Goal: Information Seeking & Learning: Compare options

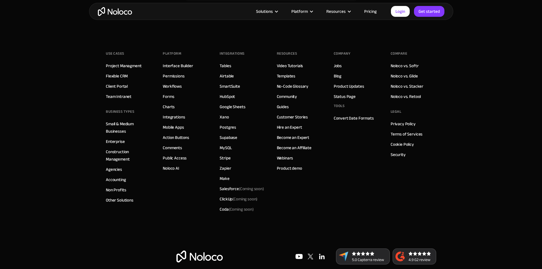
scroll to position [3691, 0]
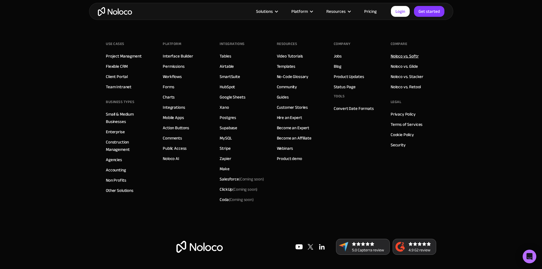
click at [409, 60] on link "Noloco vs. Softr" at bounding box center [404, 55] width 28 height 7
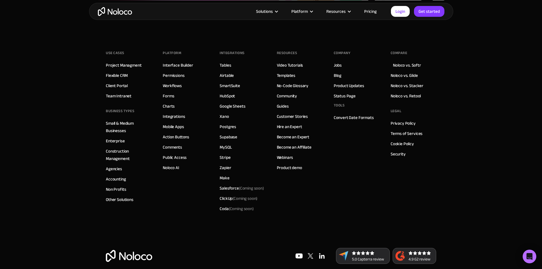
scroll to position [1634, 0]
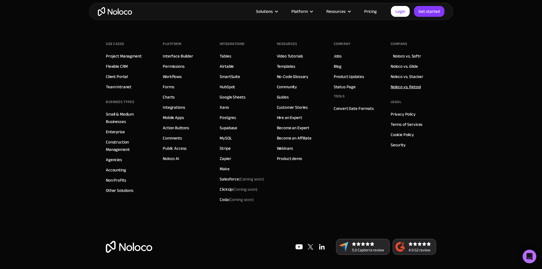
click at [410, 87] on link "Noloco vs. Retool" at bounding box center [405, 86] width 30 height 7
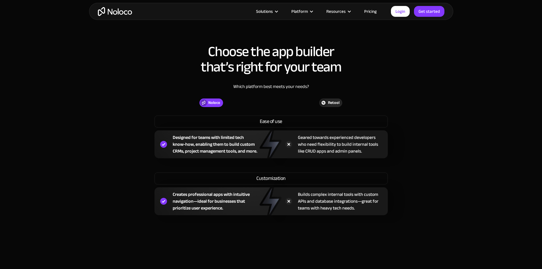
scroll to position [426, 0]
